Goal: Task Accomplishment & Management: Manage account settings

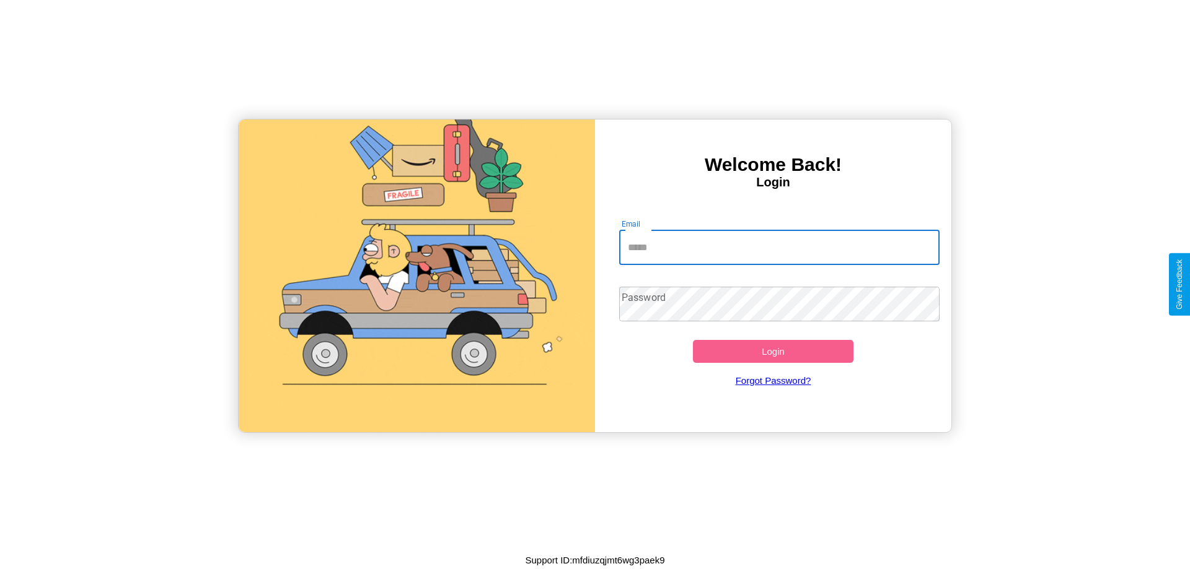
click at [779, 247] on input "Email" at bounding box center [779, 247] width 321 height 35
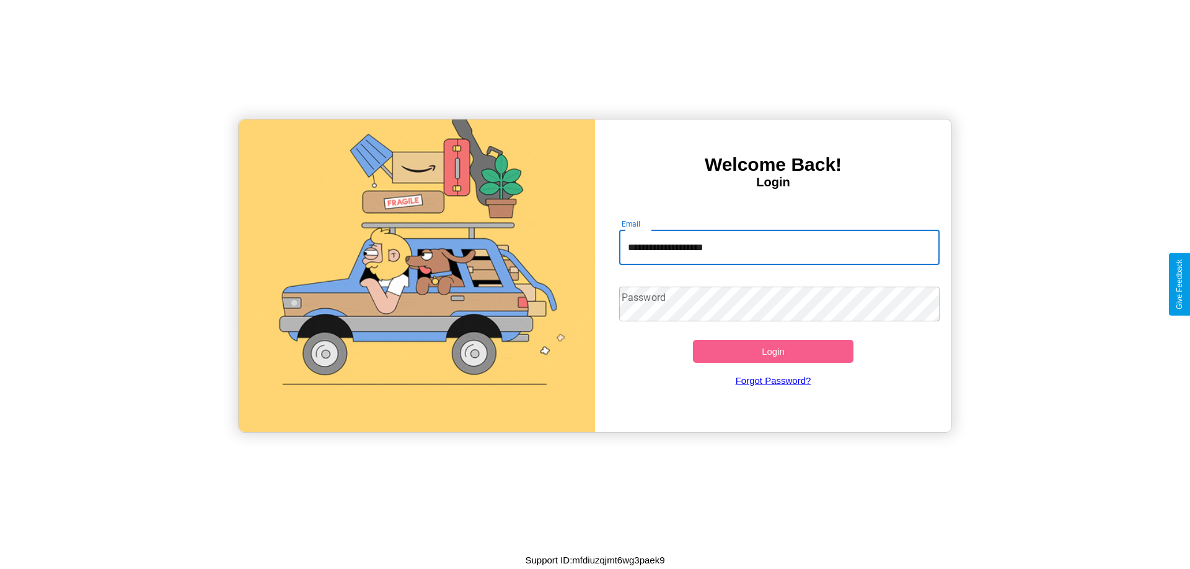
type input "**********"
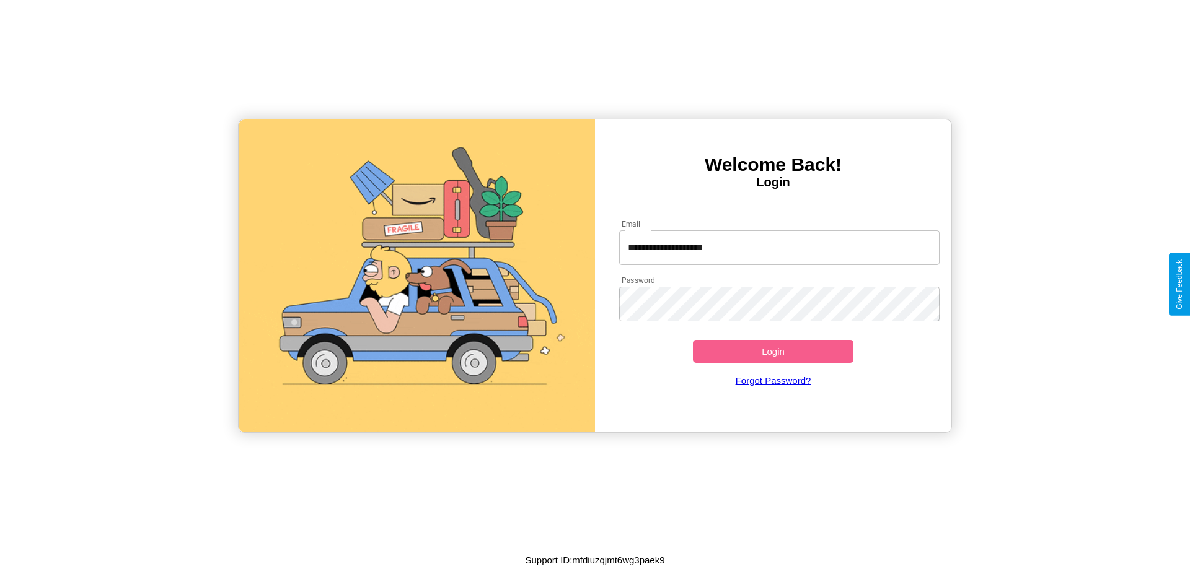
click at [773, 351] on button "Login" at bounding box center [773, 351] width 160 height 23
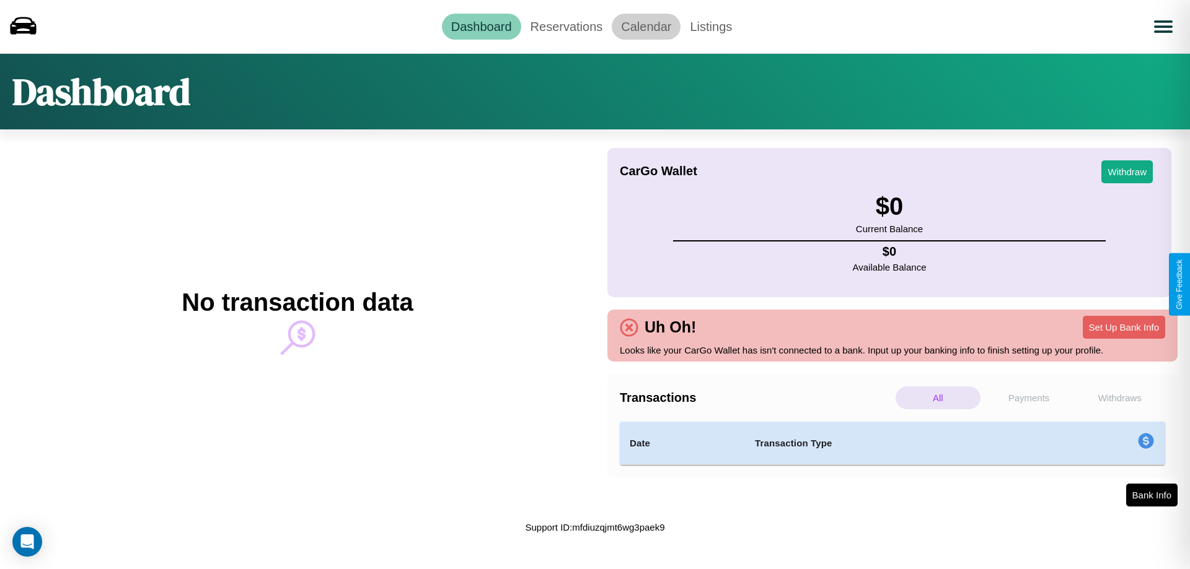
click at [646, 26] on link "Calendar" at bounding box center [645, 27] width 69 height 26
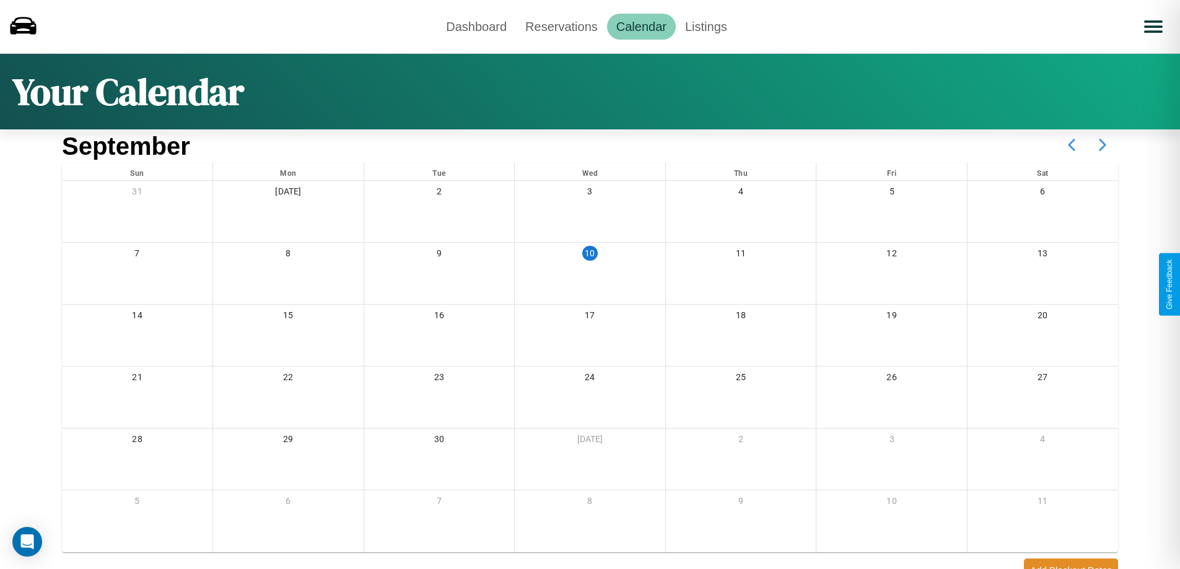
click at [1103, 145] on icon at bounding box center [1102, 144] width 31 height 31
click at [561, 26] on link "Reservations" at bounding box center [561, 27] width 91 height 26
